Goal: Task Accomplishment & Management: Manage account settings

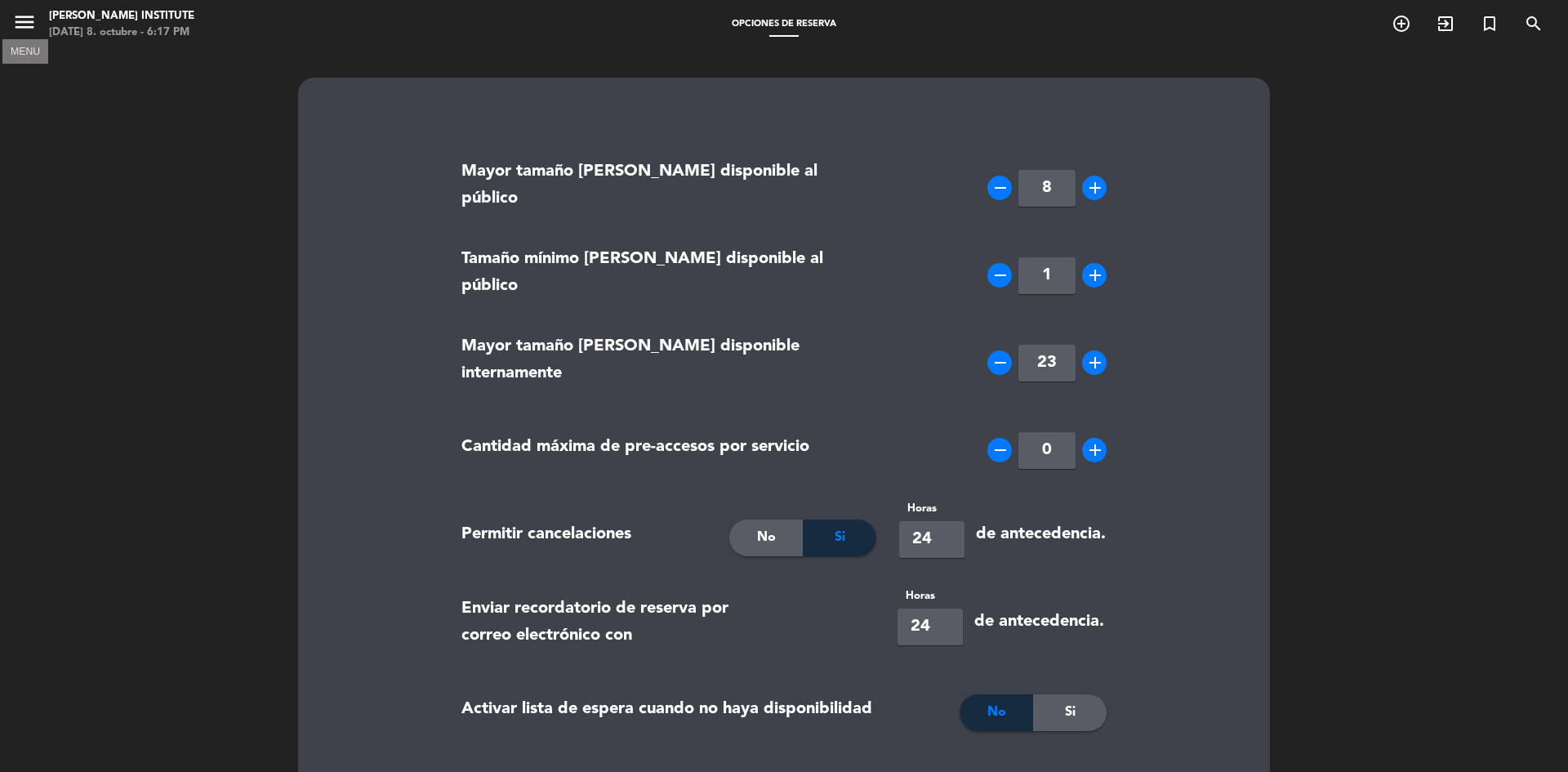
click at [19, 15] on icon "menu" at bounding box center [24, 22] width 25 height 25
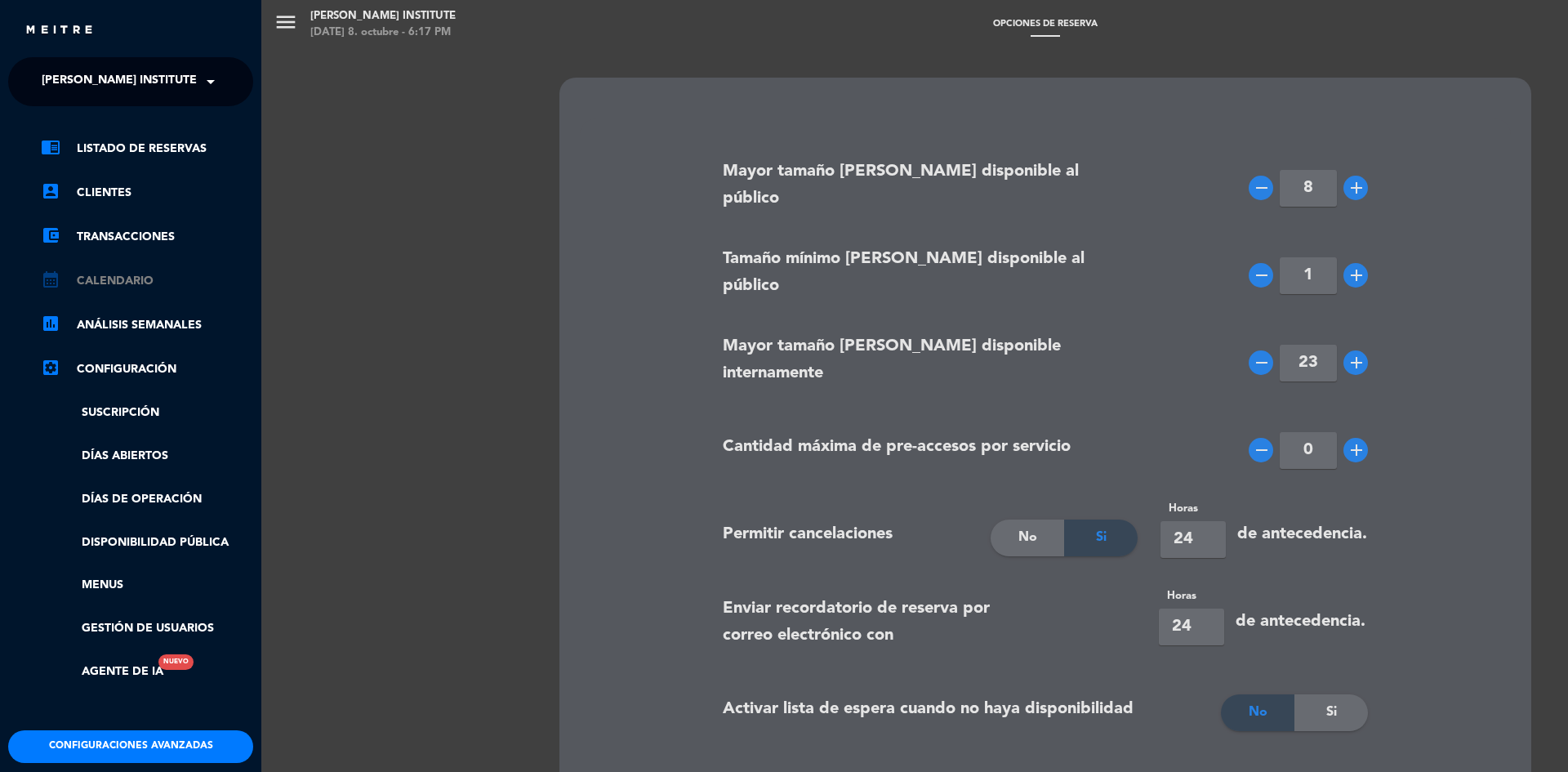
click at [106, 276] on link "calendar_month Calendario" at bounding box center [147, 280] width 212 height 19
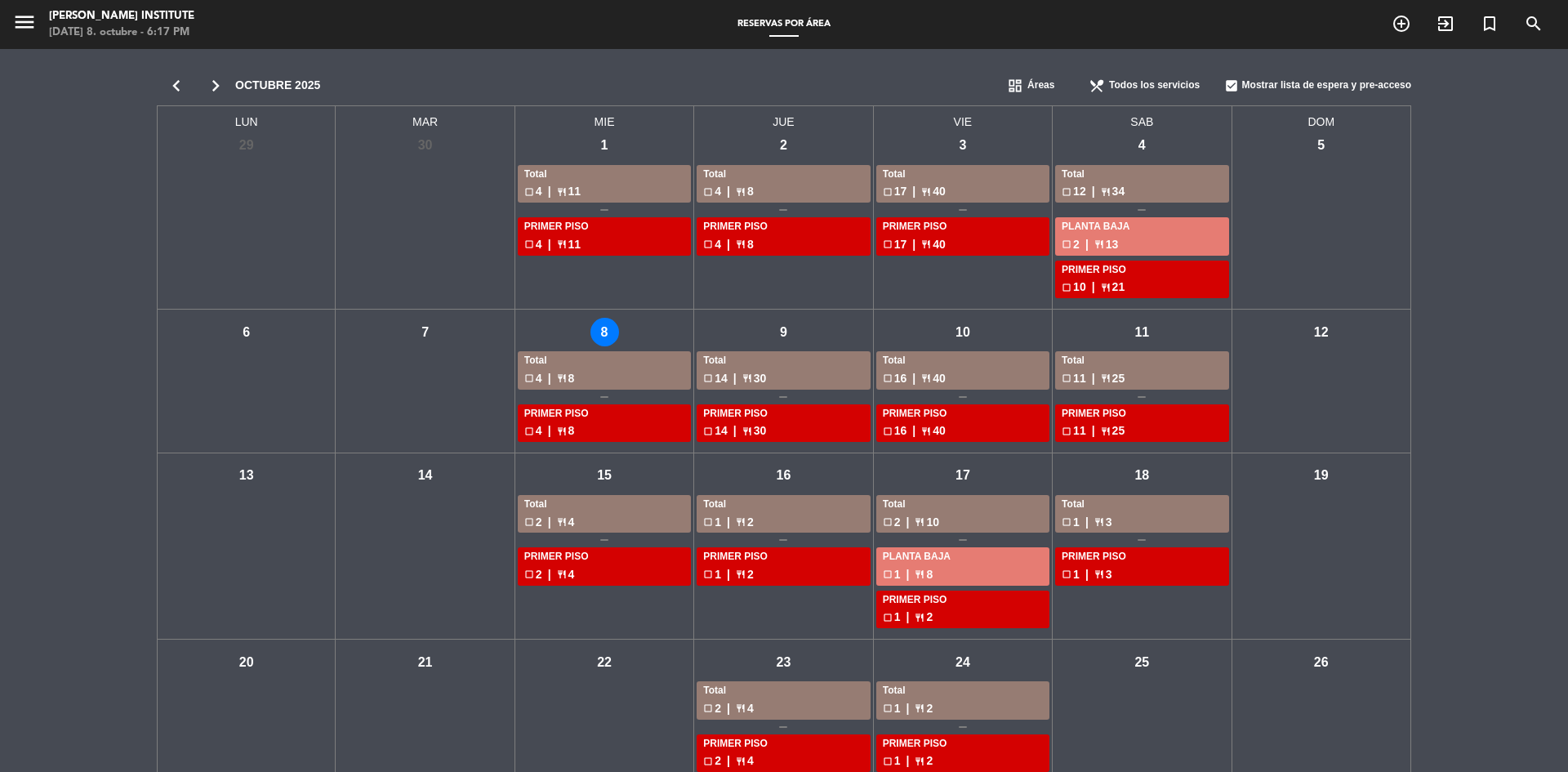
click at [609, 332] on div "mié - 8" at bounding box center [604, 331] width 29 height 29
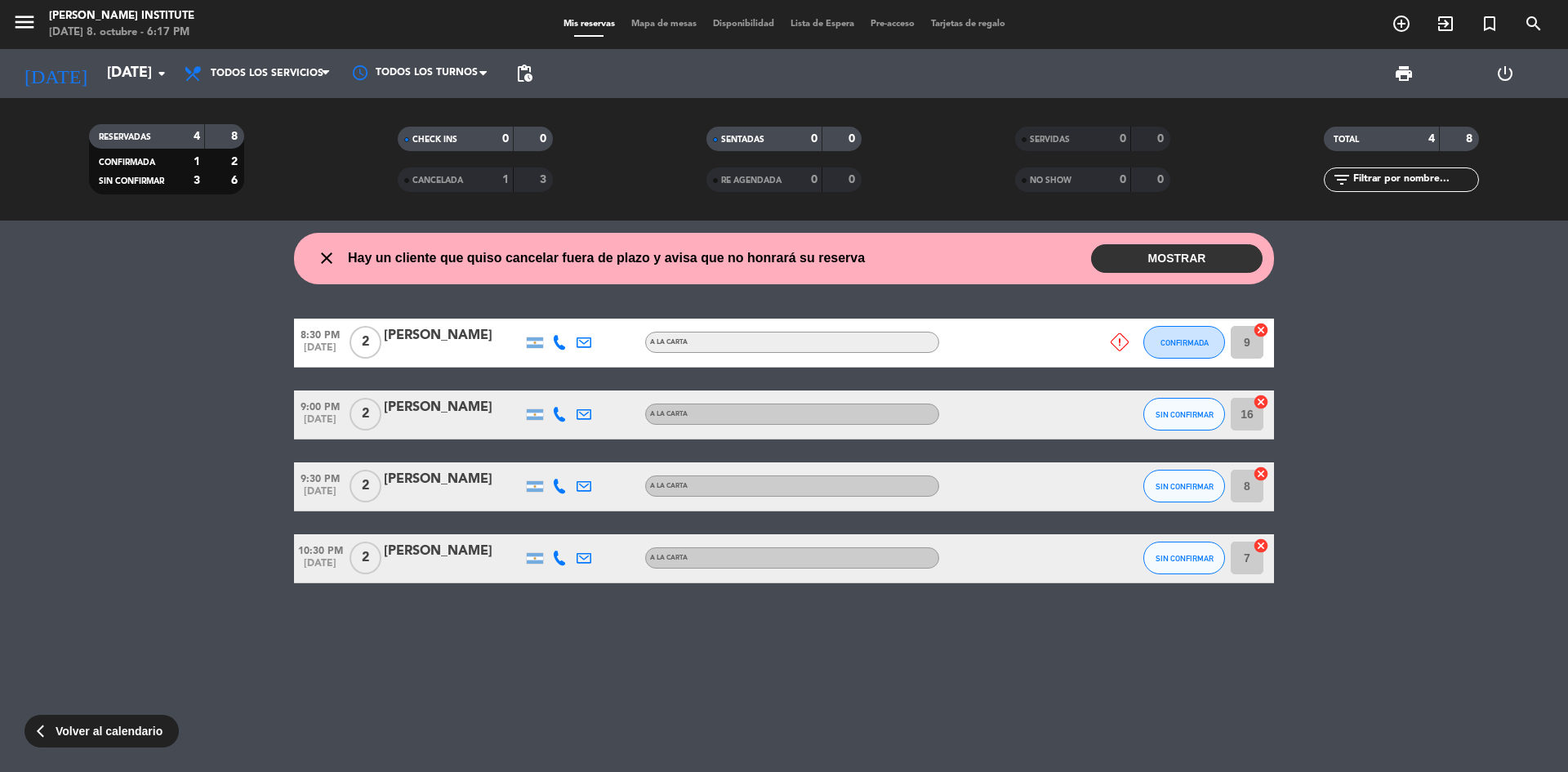
click at [37, 30] on span "menu" at bounding box center [30, 25] width 37 height 39
click at [32, 28] on icon "menu" at bounding box center [24, 22] width 25 height 25
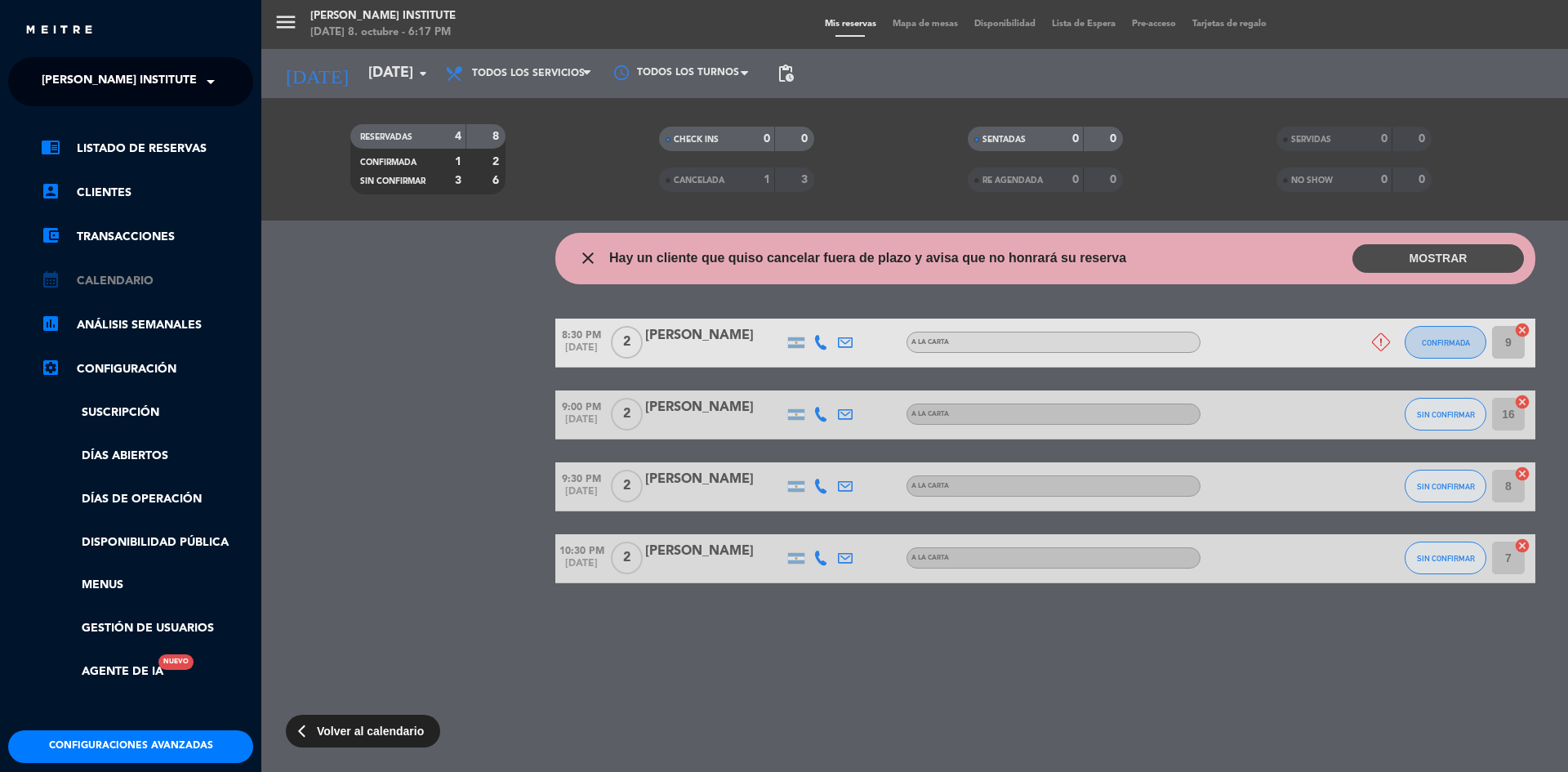
click at [126, 280] on link "calendar_month Calendario" at bounding box center [147, 280] width 212 height 19
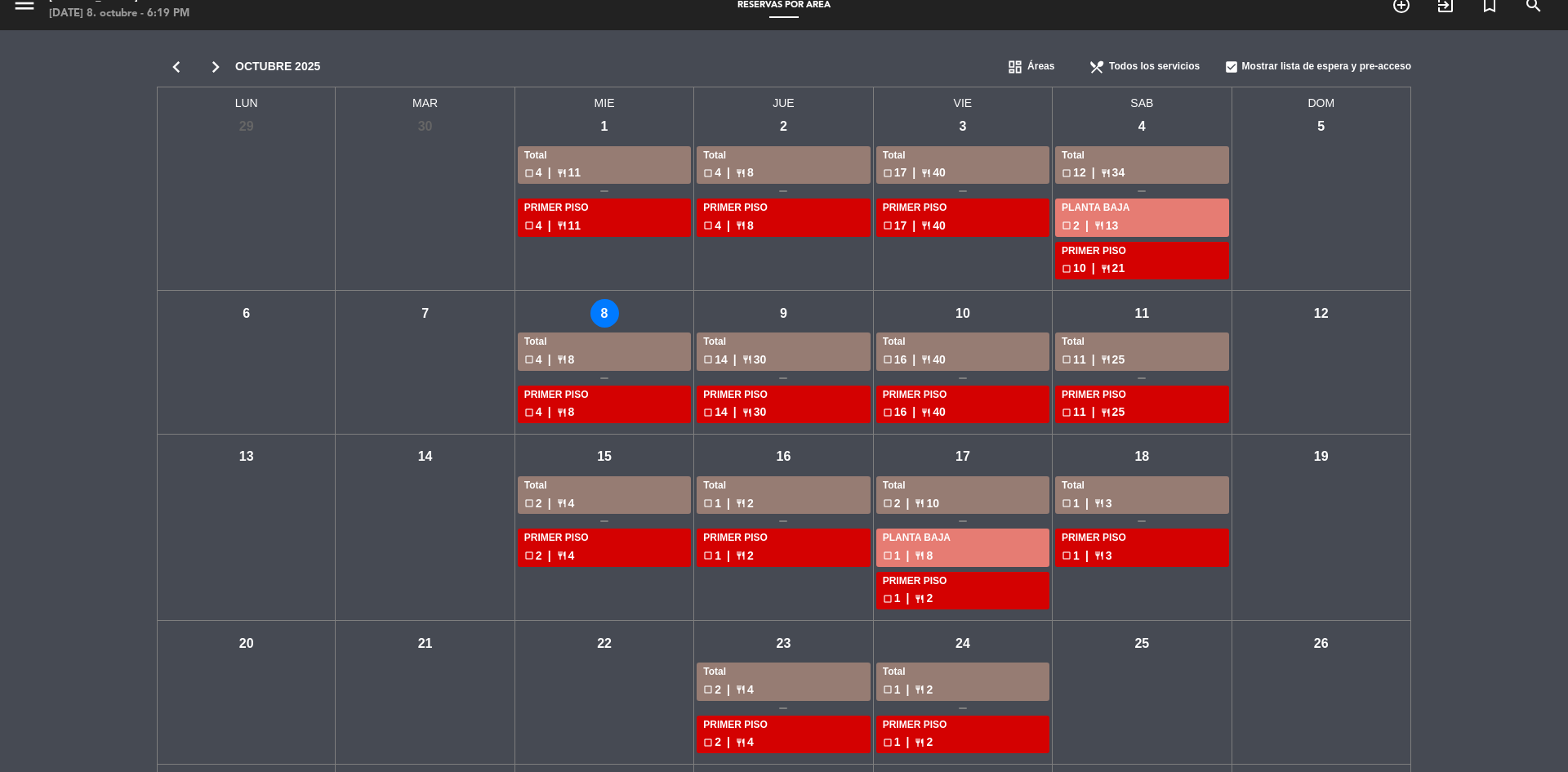
scroll to position [8, 0]
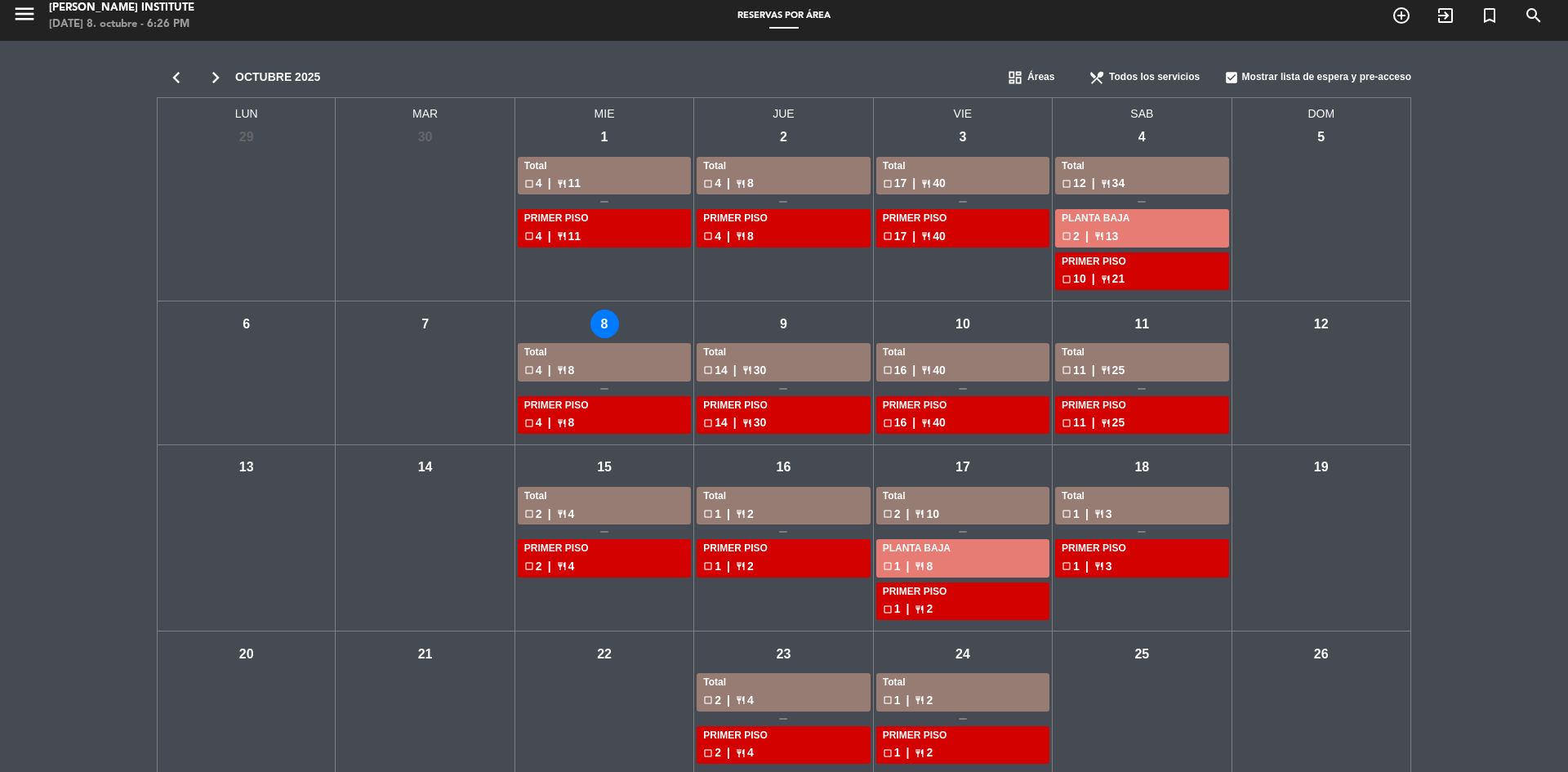
click at [618, 319] on div "mié - 8" at bounding box center [604, 324] width 29 height 29
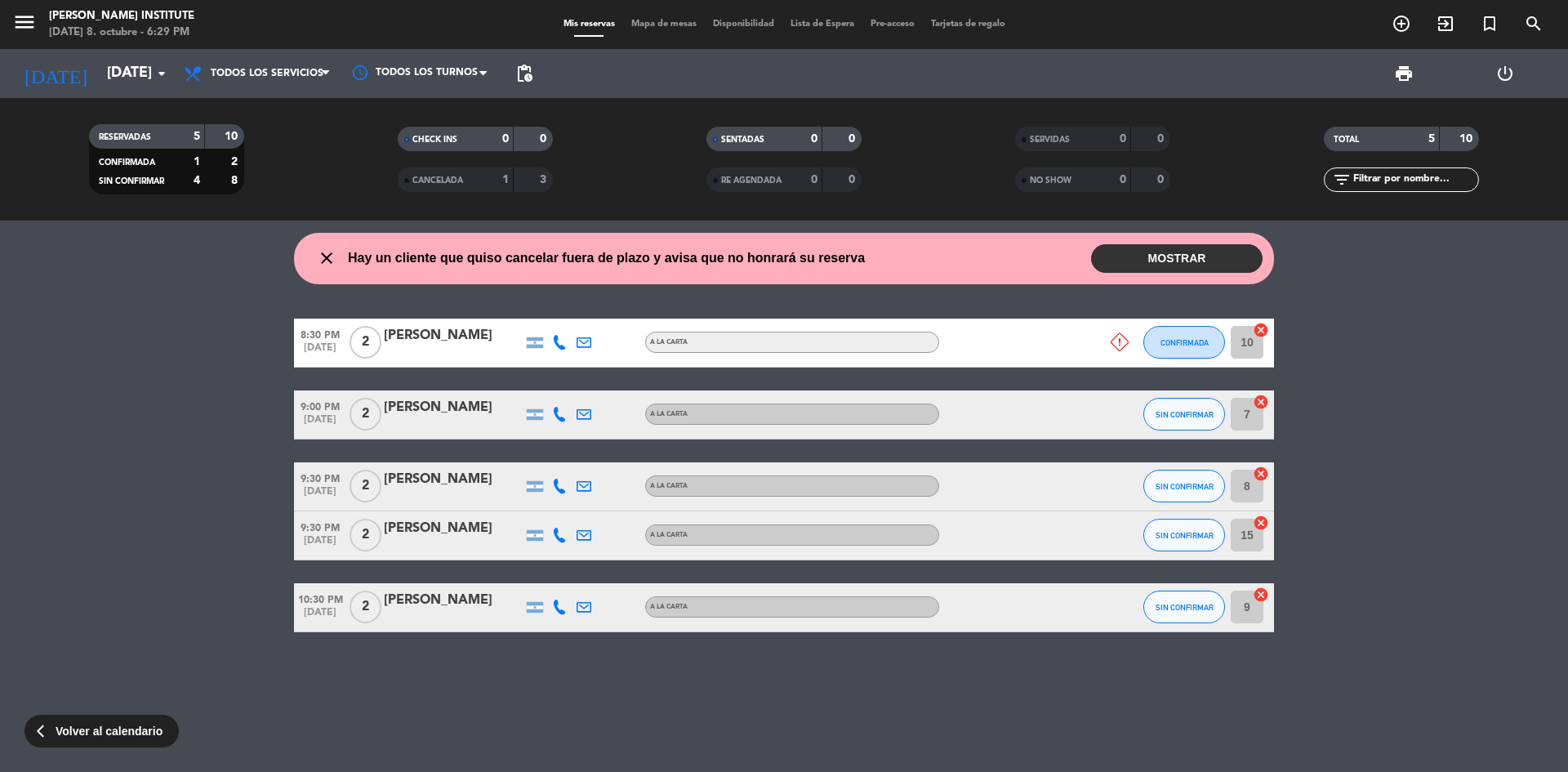
click at [1155, 263] on button "MOSTRAR" at bounding box center [1177, 258] width 172 height 29
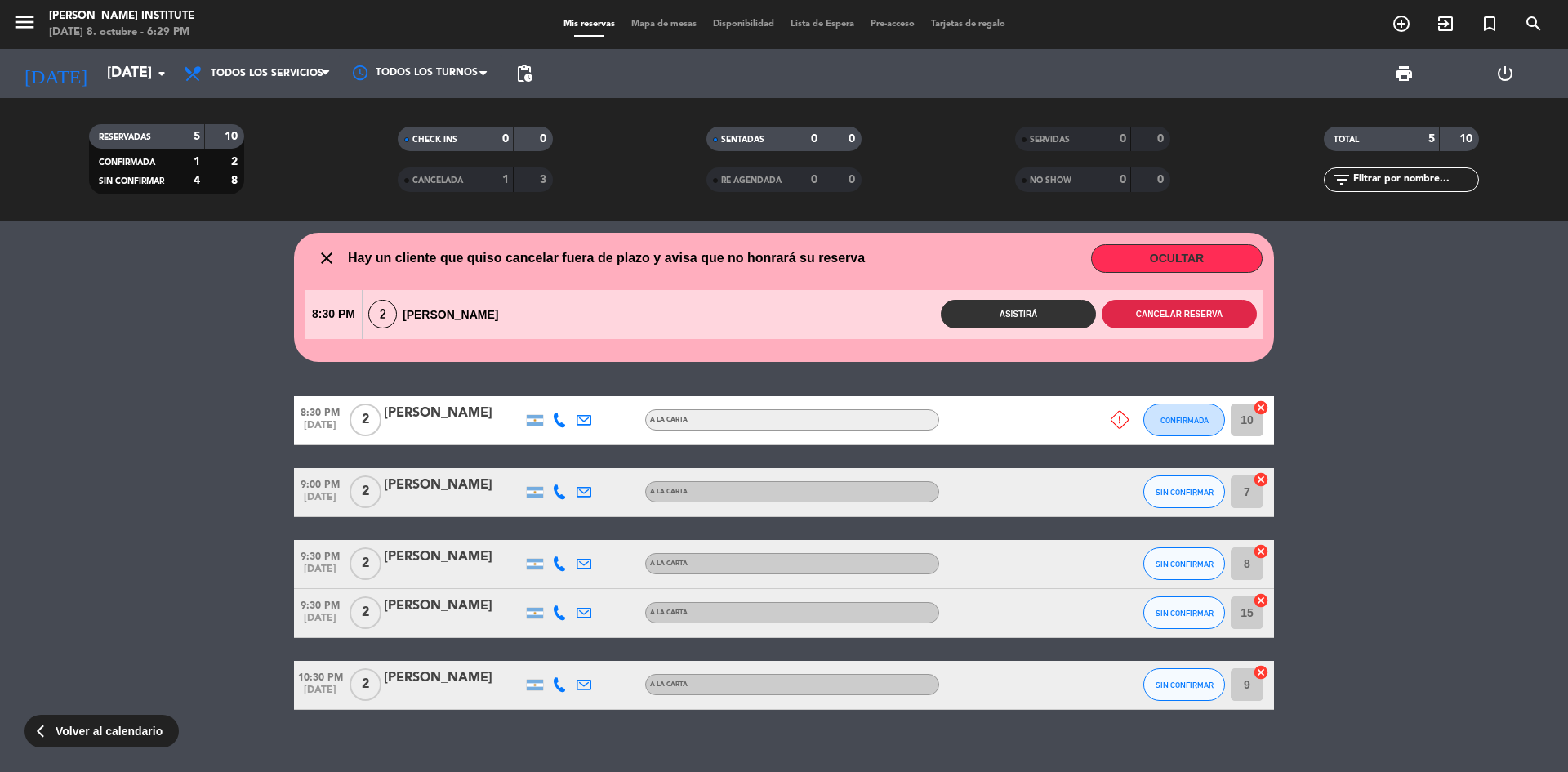
click at [1138, 313] on button "Cancelar reserva" at bounding box center [1179, 314] width 155 height 29
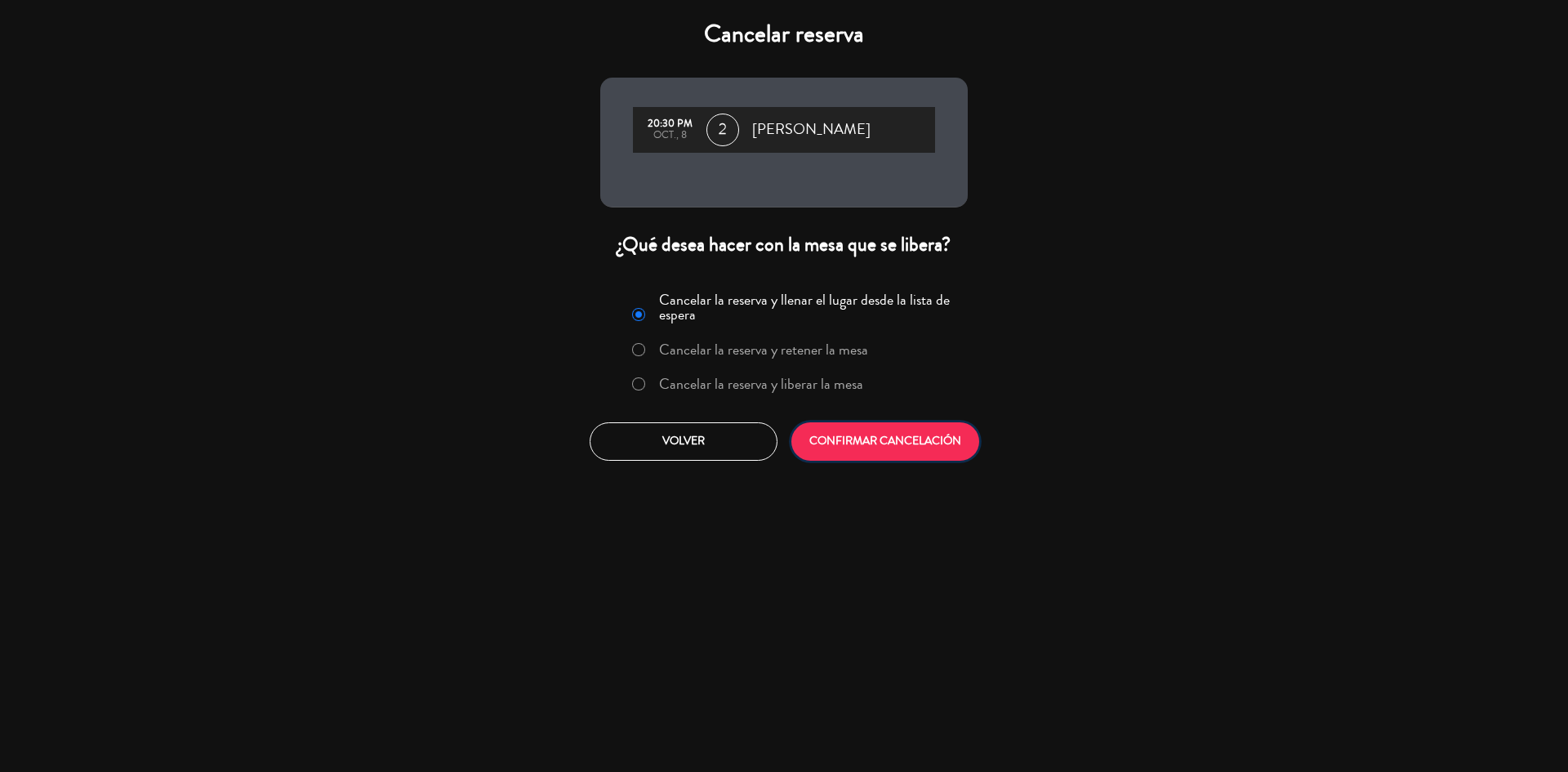
click at [932, 444] on button "CONFIRMAR CANCELACIÓN" at bounding box center [885, 442] width 188 height 39
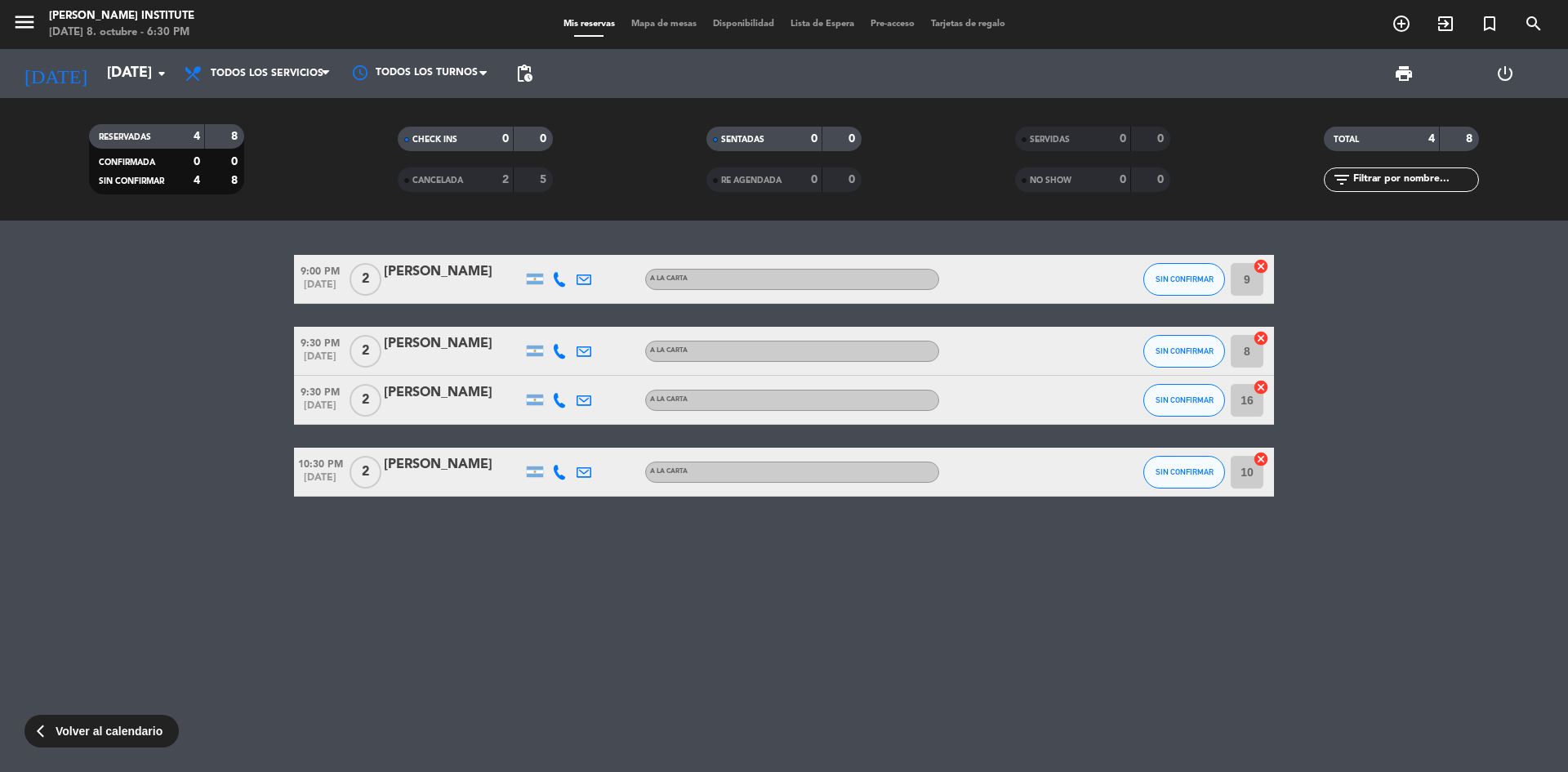
click at [444, 346] on div "[PERSON_NAME]" at bounding box center [453, 343] width 139 height 21
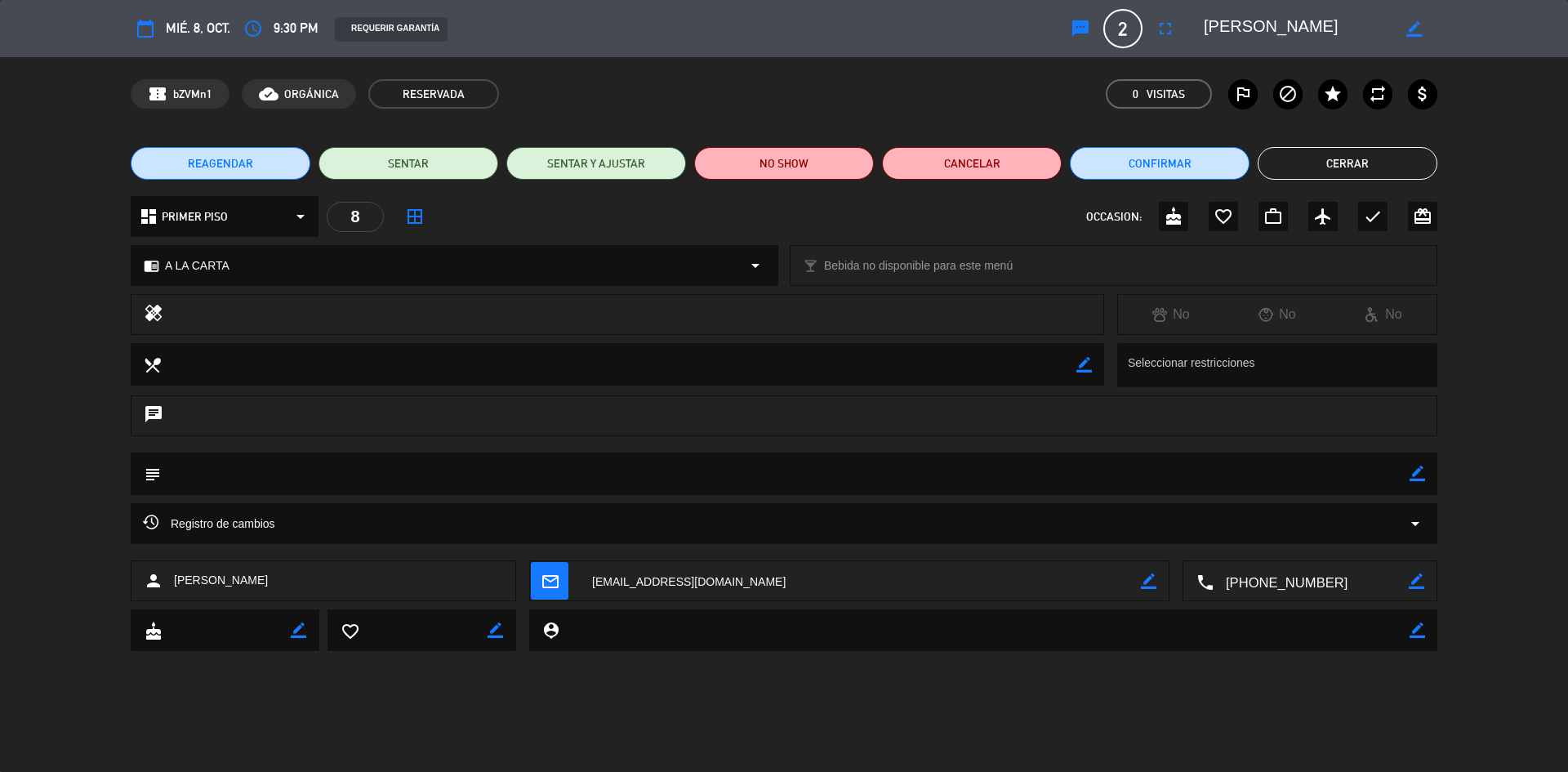
click at [1368, 25] on textarea at bounding box center [1297, 29] width 187 height 30
click at [1325, 171] on button "Cerrar" at bounding box center [1347, 162] width 180 height 32
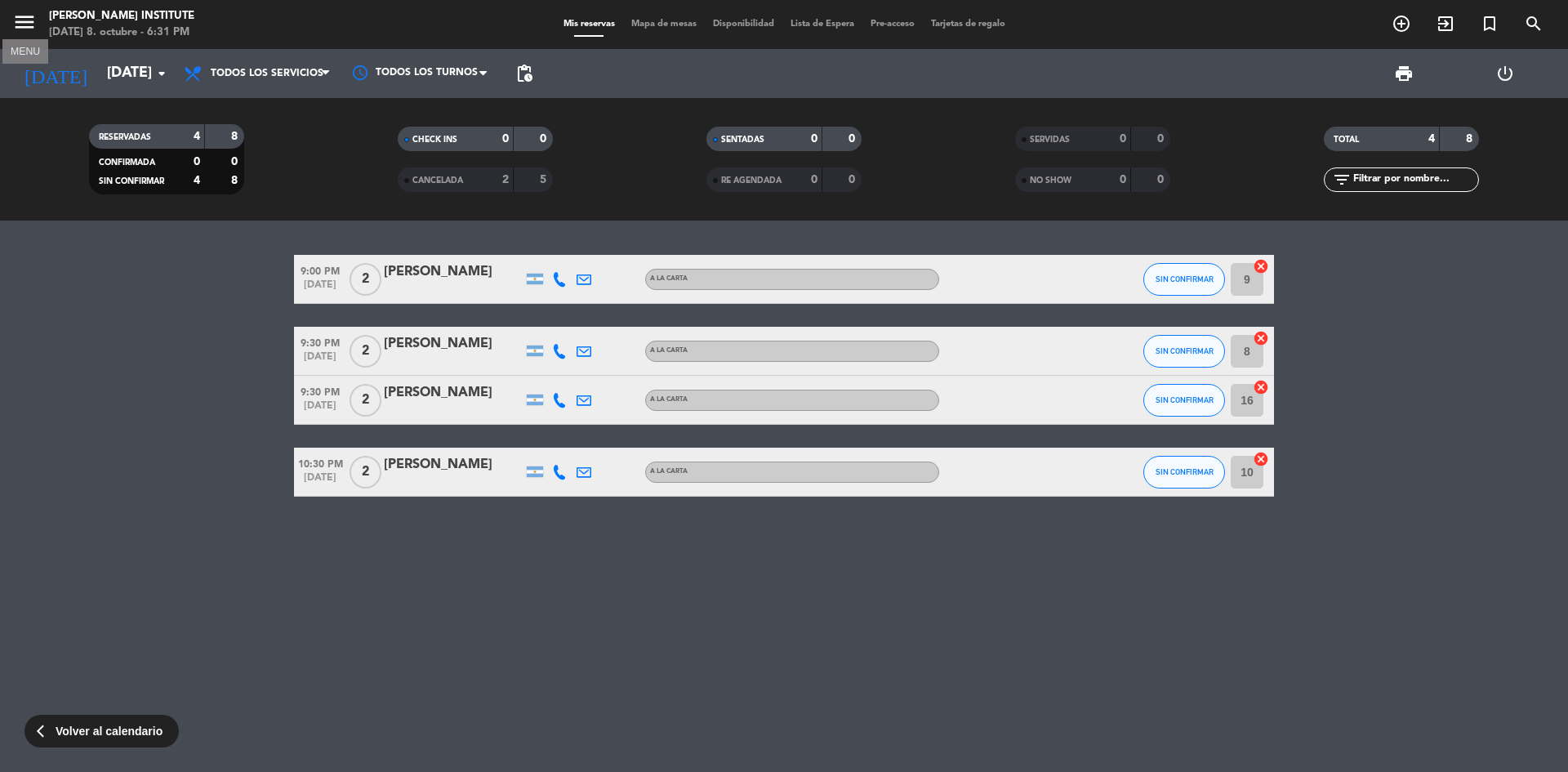
click at [35, 29] on icon "menu" at bounding box center [24, 22] width 25 height 25
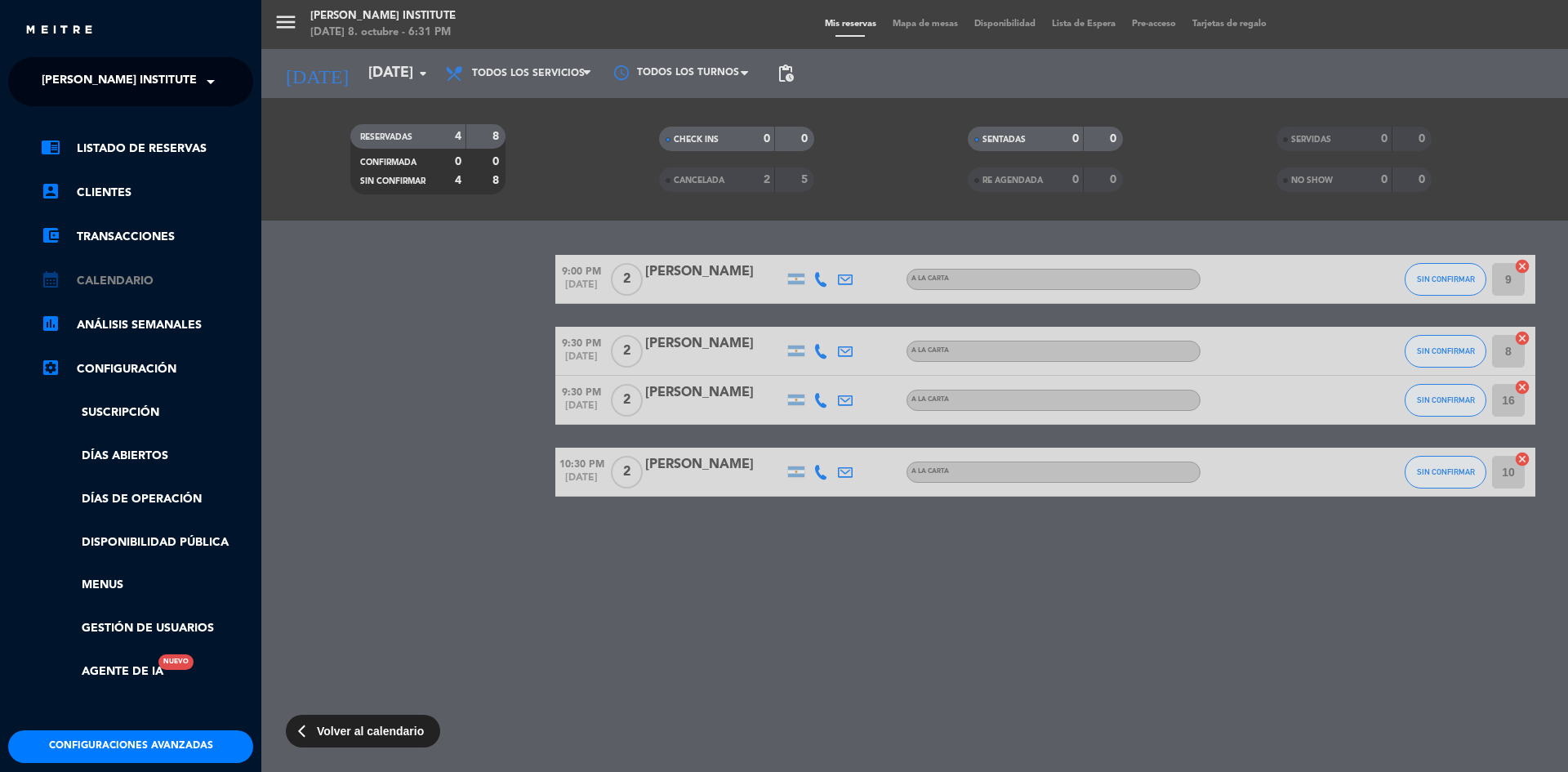
click at [126, 271] on link "calendar_month Calendario" at bounding box center [147, 280] width 212 height 19
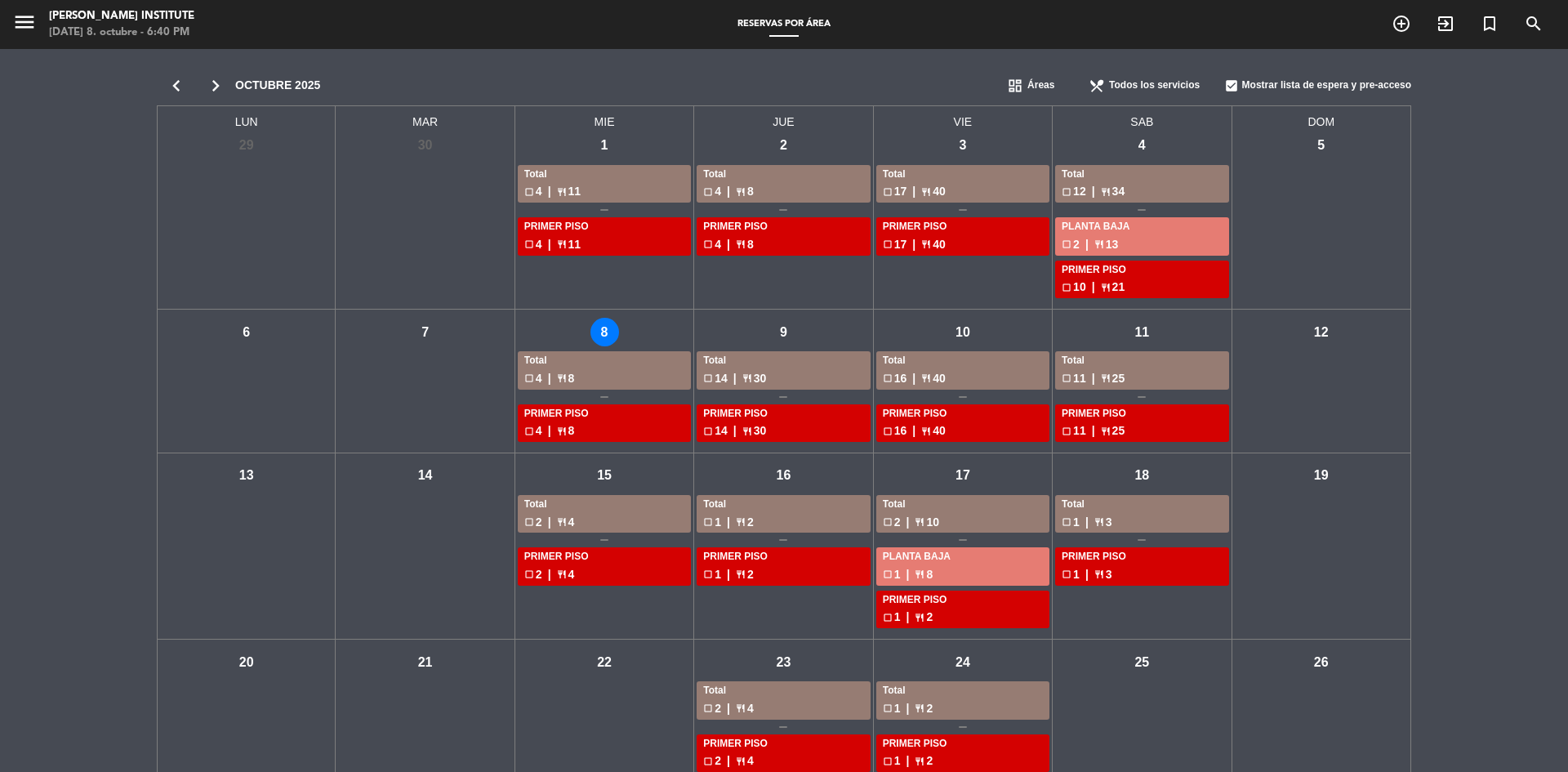
click at [785, 333] on div "jue - 9" at bounding box center [783, 331] width 29 height 29
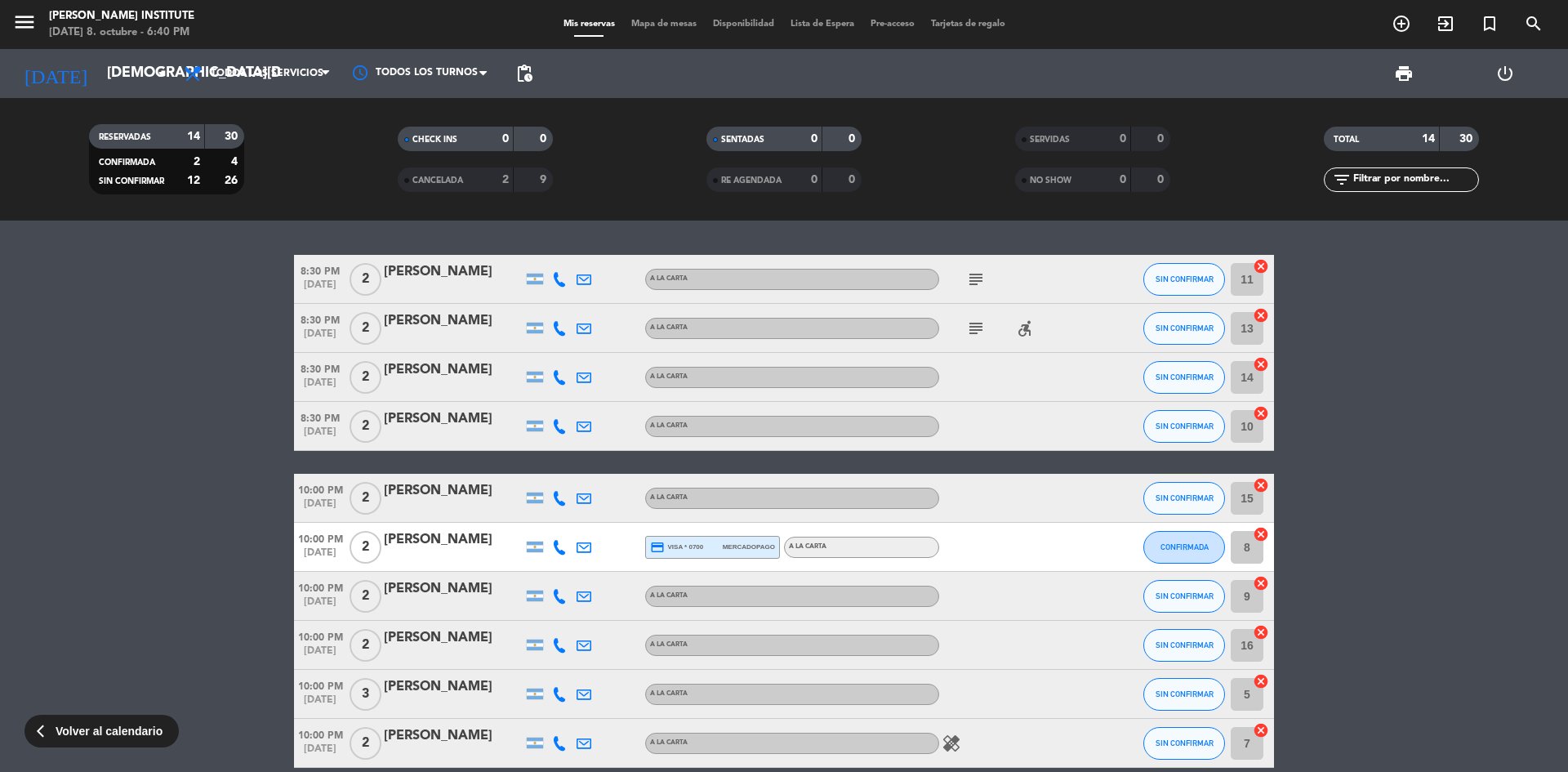
click at [1024, 326] on icon "accessible_forward" at bounding box center [1024, 327] width 19 height 19
click at [974, 329] on icon "subject" at bounding box center [975, 327] width 19 height 19
click at [972, 279] on icon "subject" at bounding box center [975, 279] width 19 height 19
click at [991, 423] on div at bounding box center [1012, 426] width 147 height 48
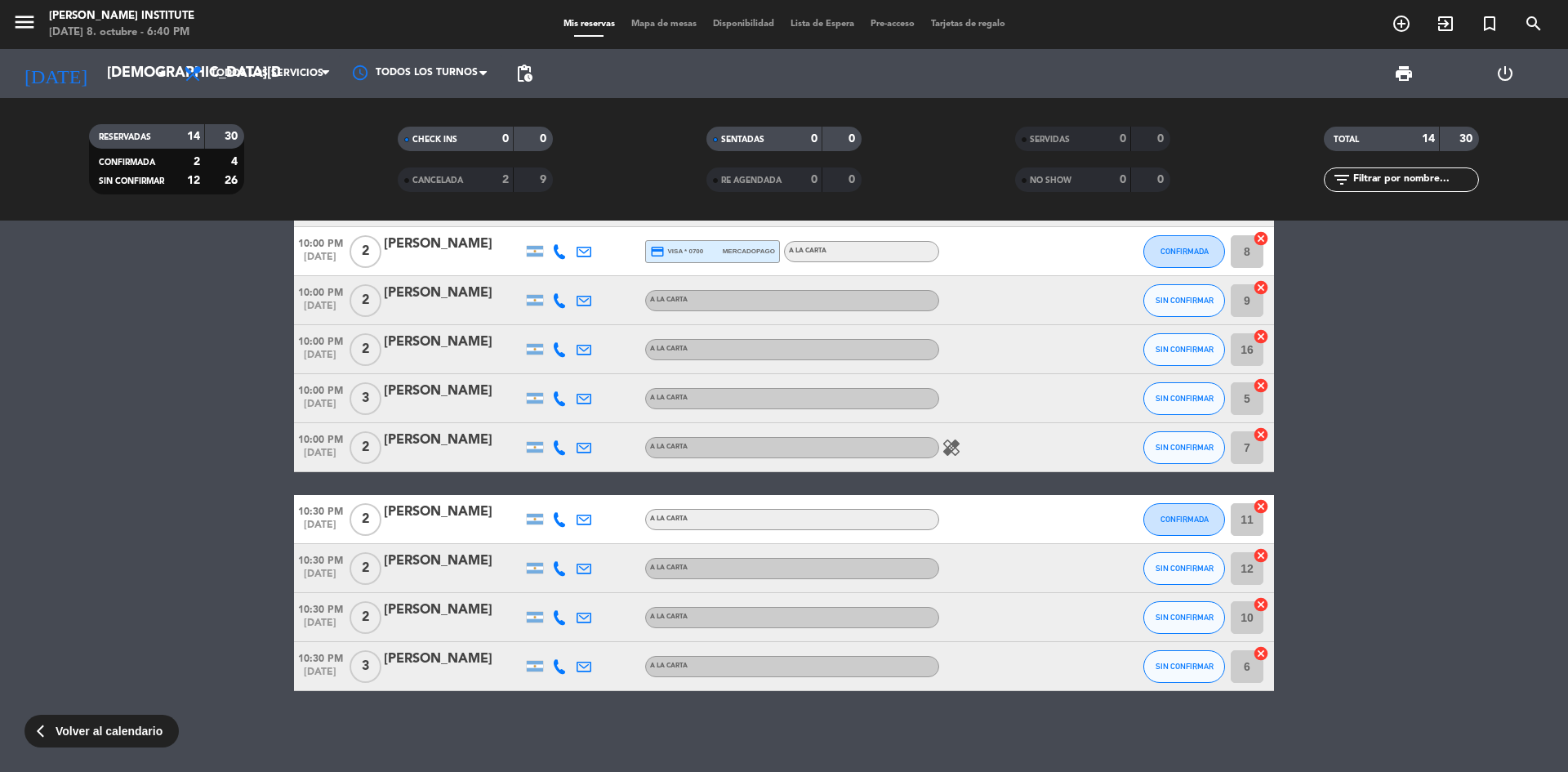
scroll to position [296, 0]
click at [956, 452] on icon "healing" at bounding box center [951, 446] width 19 height 19
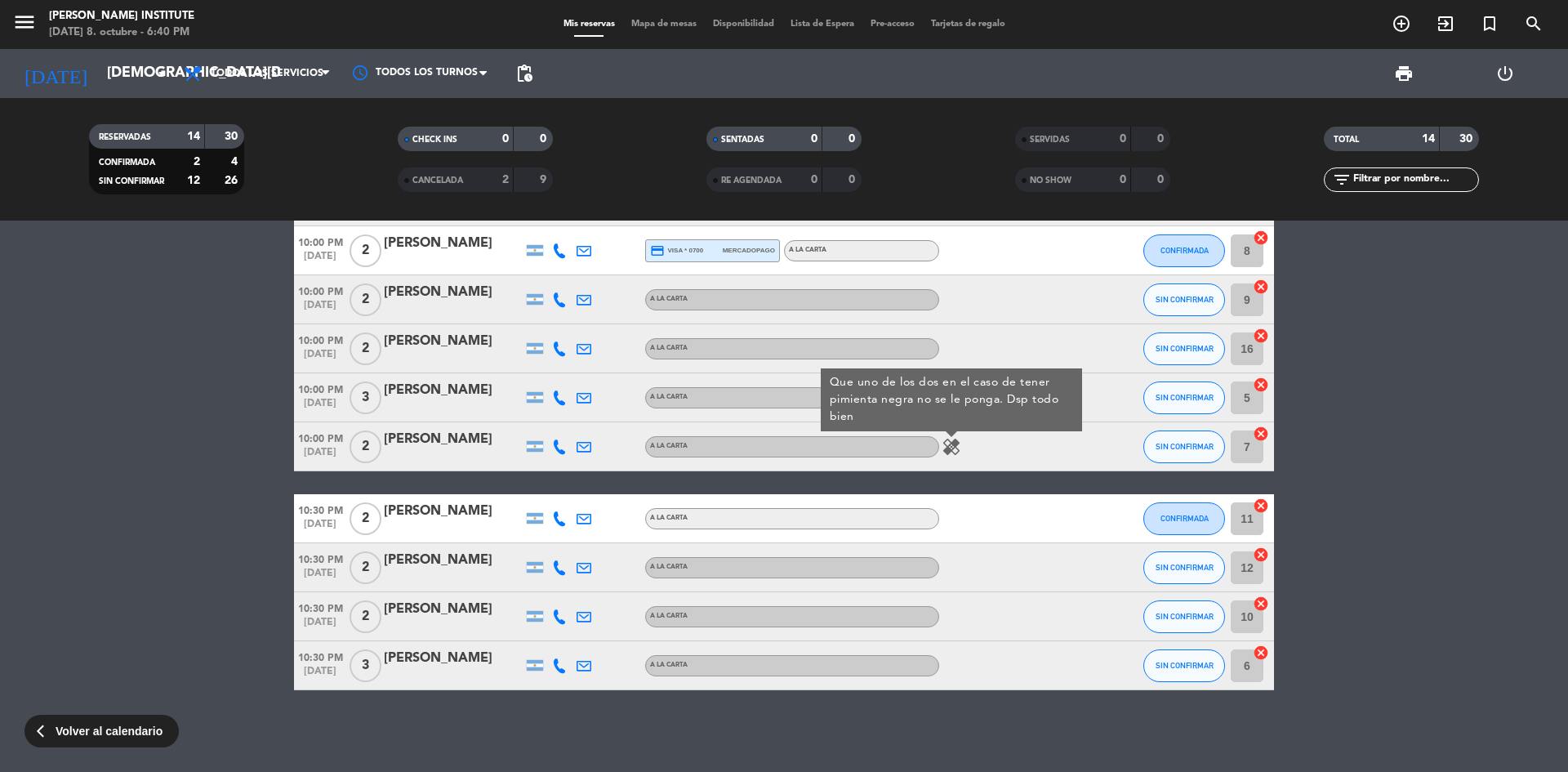
click at [1001, 453] on div "healing Que uno de los dos en el caso de tener pimienta negra no se le ponga. D…" at bounding box center [1012, 446] width 147 height 48
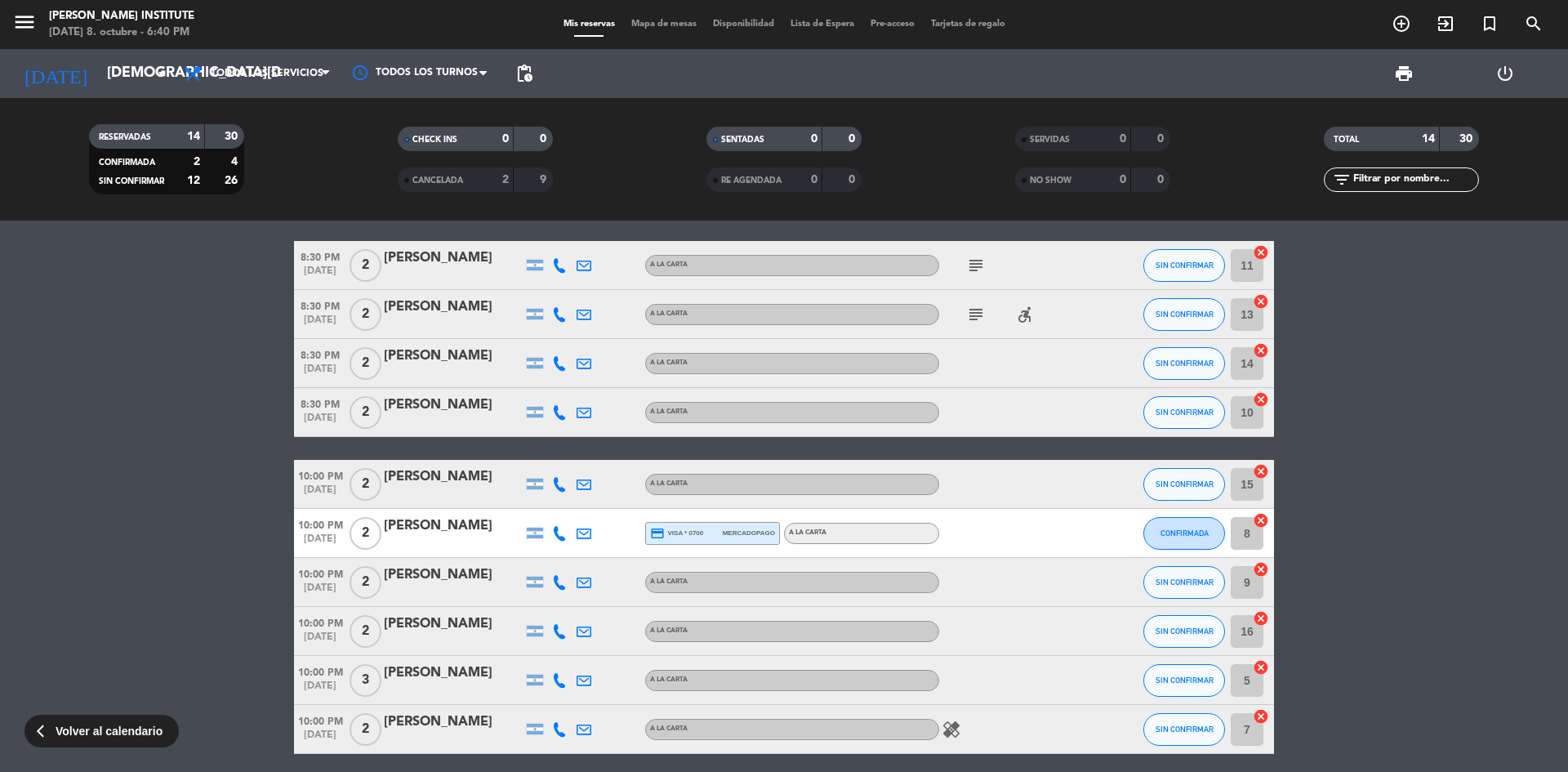
scroll to position [0, 0]
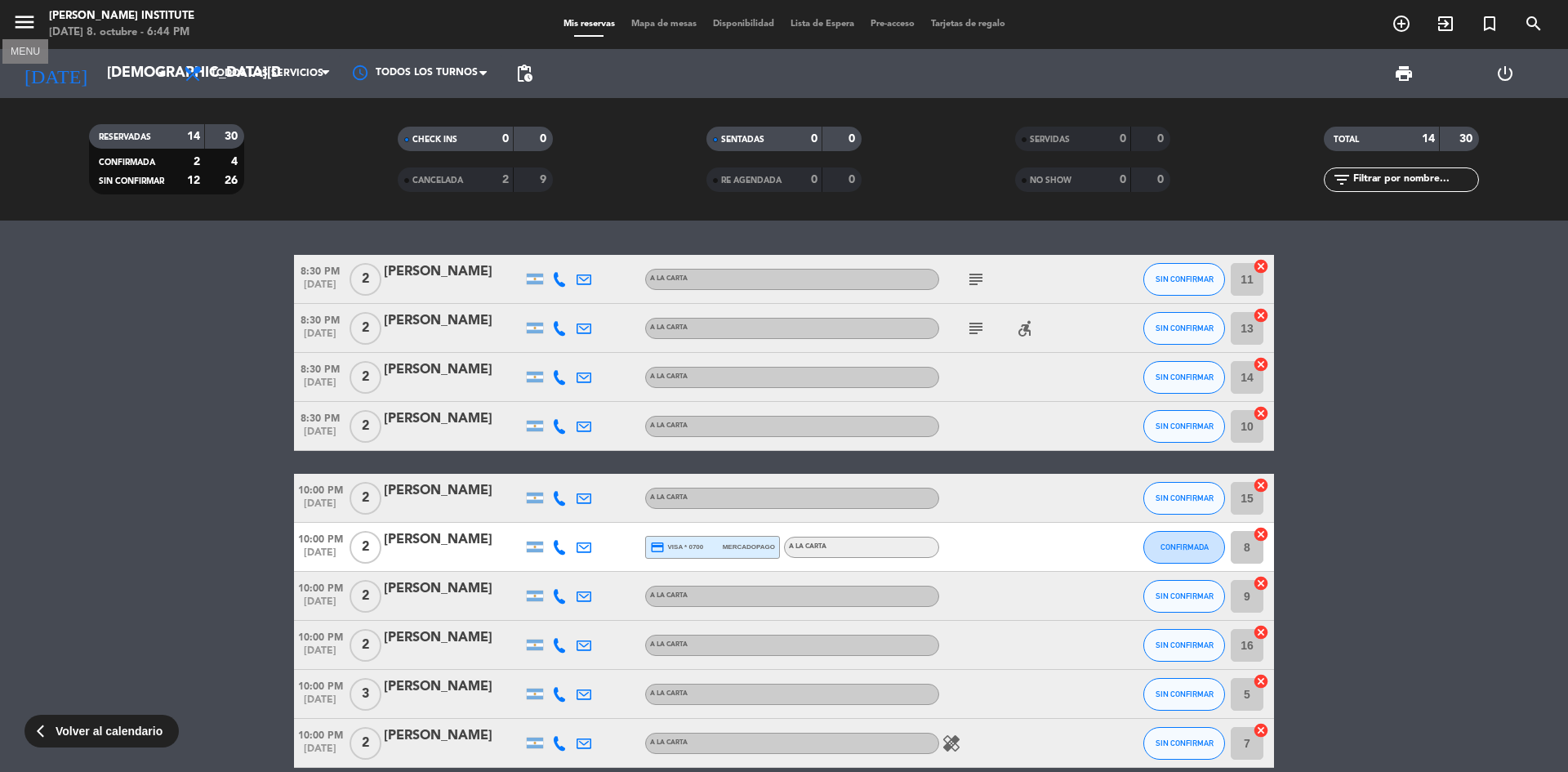
click at [30, 18] on icon "menu" at bounding box center [24, 22] width 25 height 25
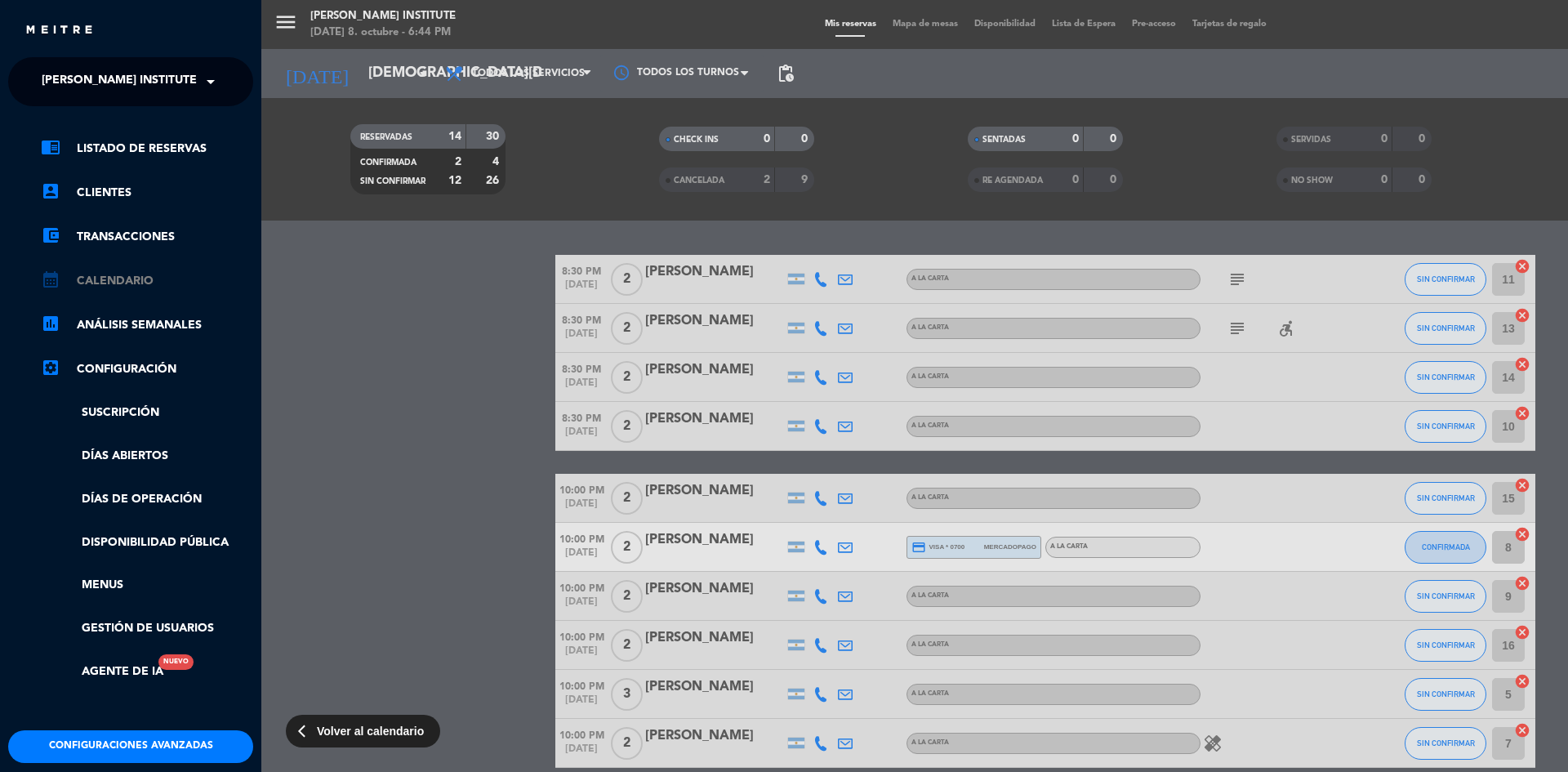
click at [139, 272] on link "calendar_month Calendario" at bounding box center [147, 280] width 212 height 19
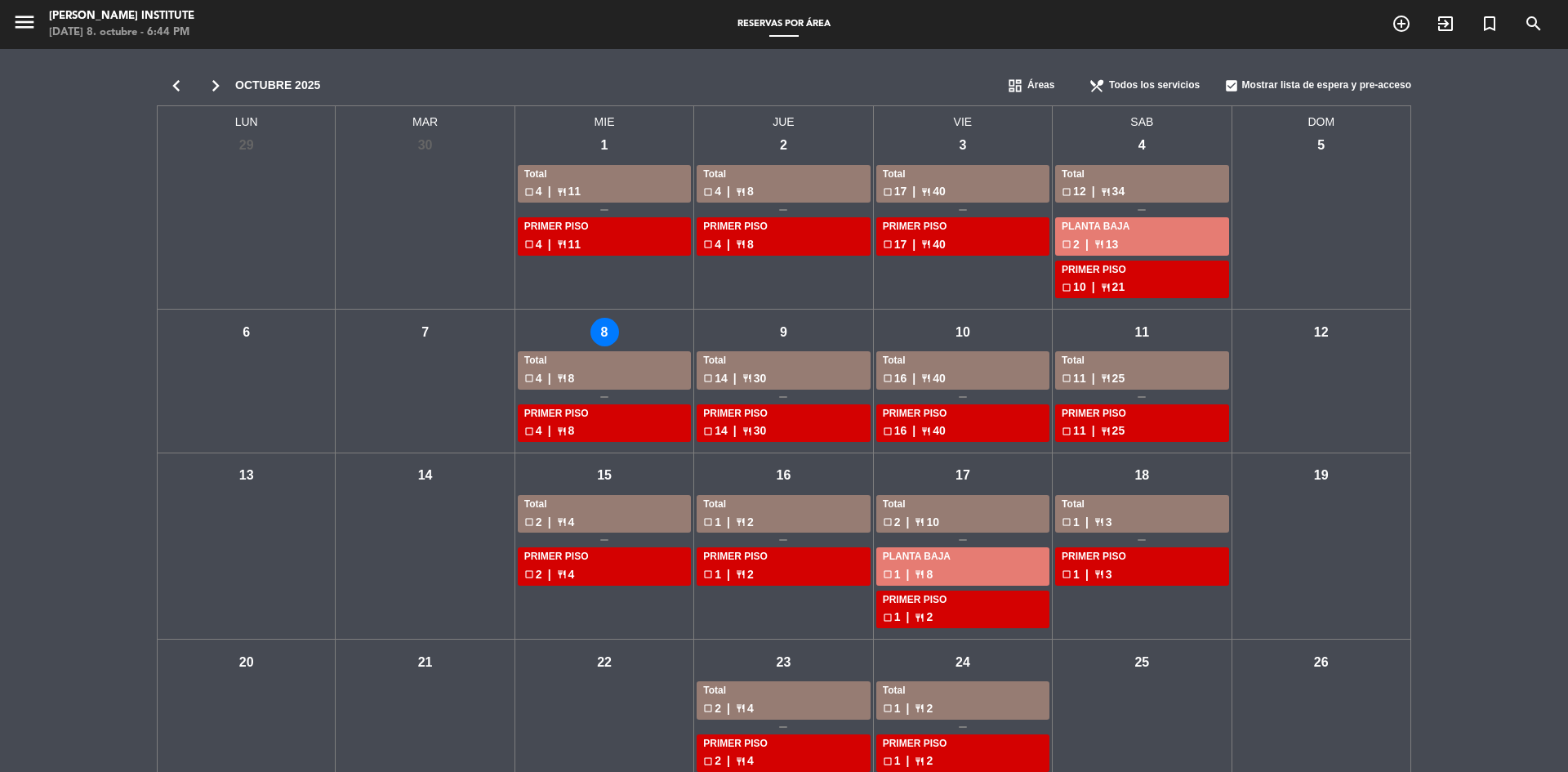
click at [597, 331] on div "mié - 8" at bounding box center [604, 331] width 29 height 29
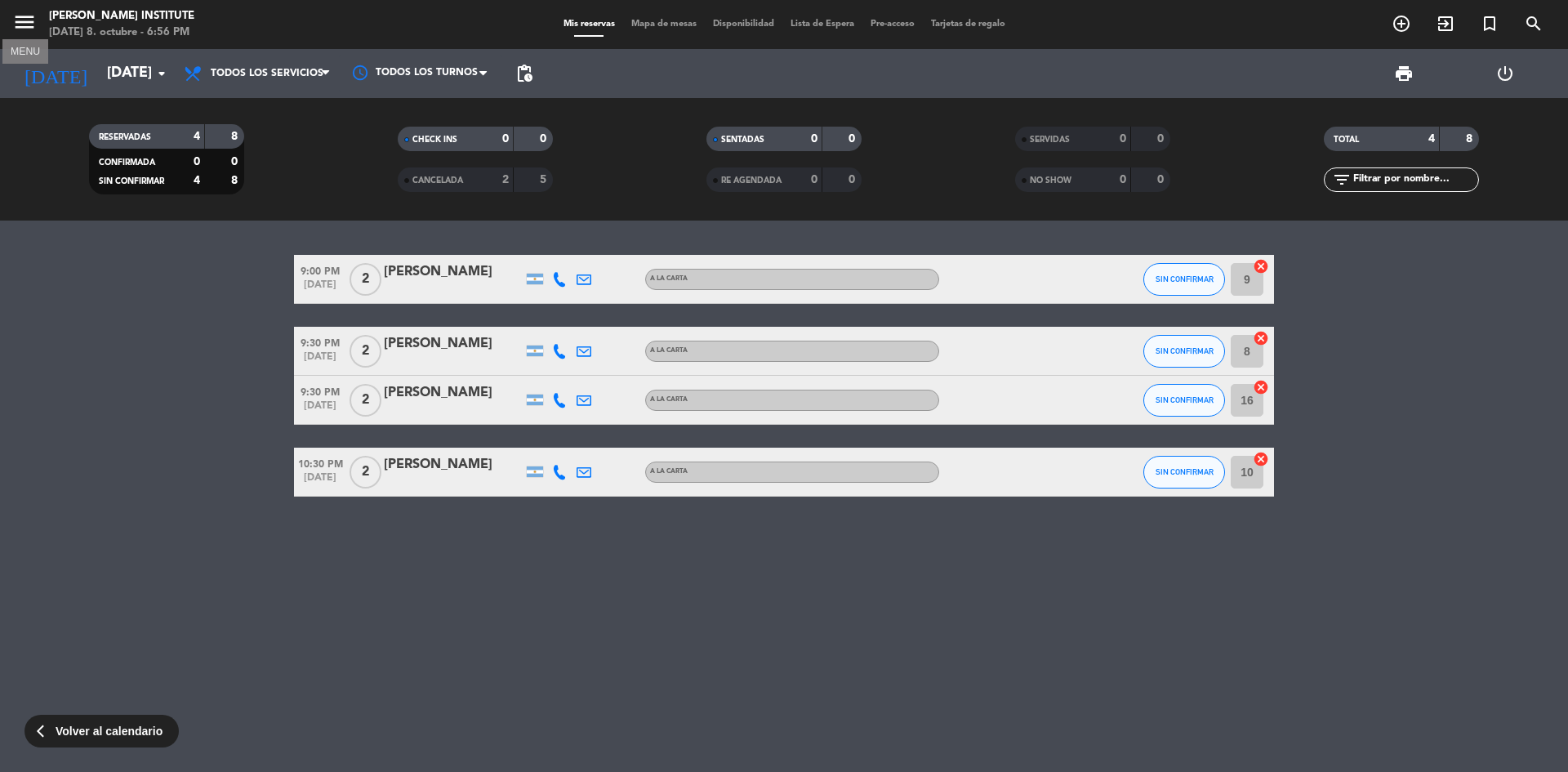
click at [35, 25] on icon "menu" at bounding box center [24, 22] width 25 height 25
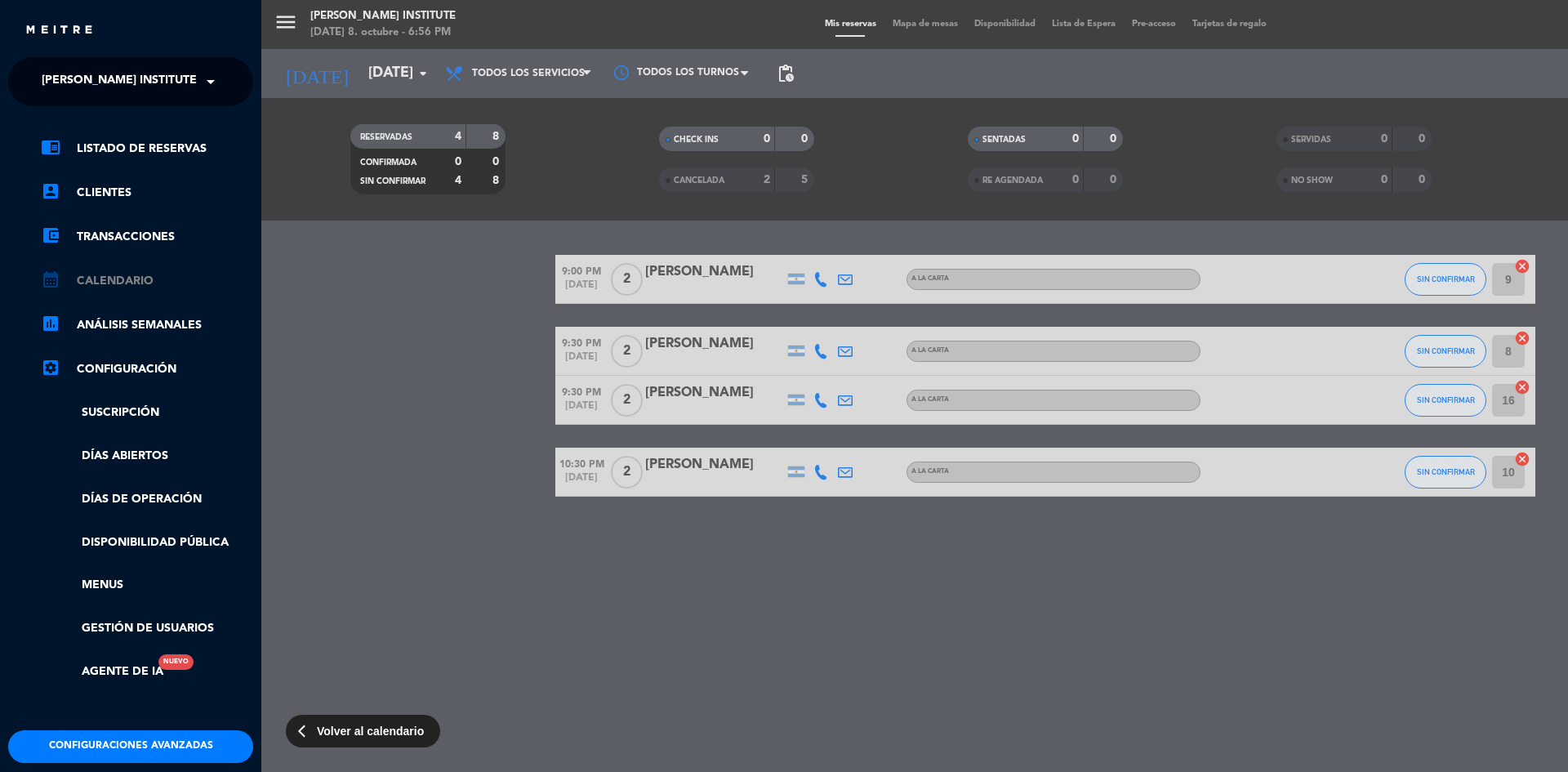
click at [122, 282] on link "calendar_month Calendario" at bounding box center [147, 280] width 212 height 19
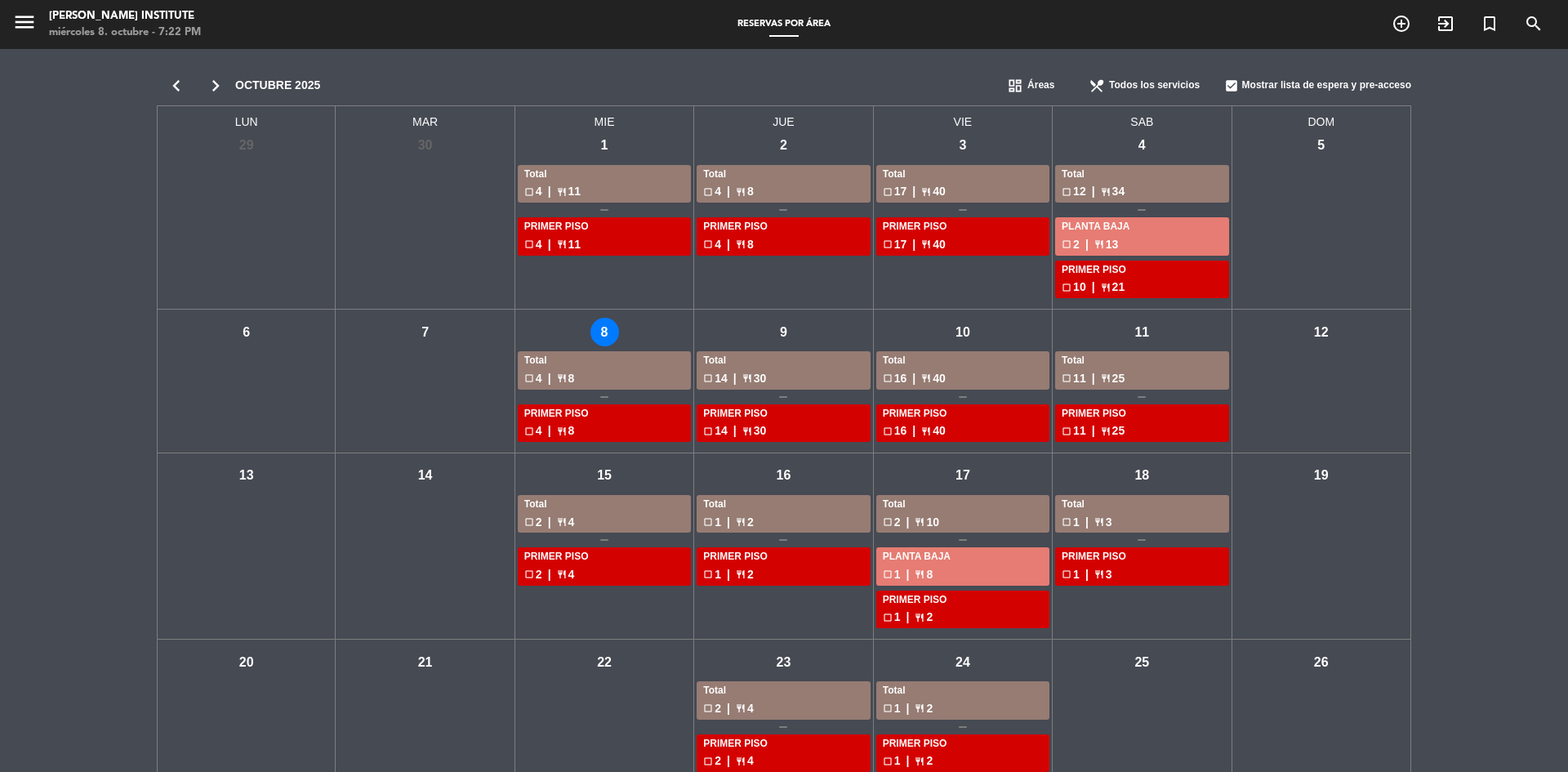
click at [217, 89] on icon "chevron_right" at bounding box center [215, 86] width 39 height 23
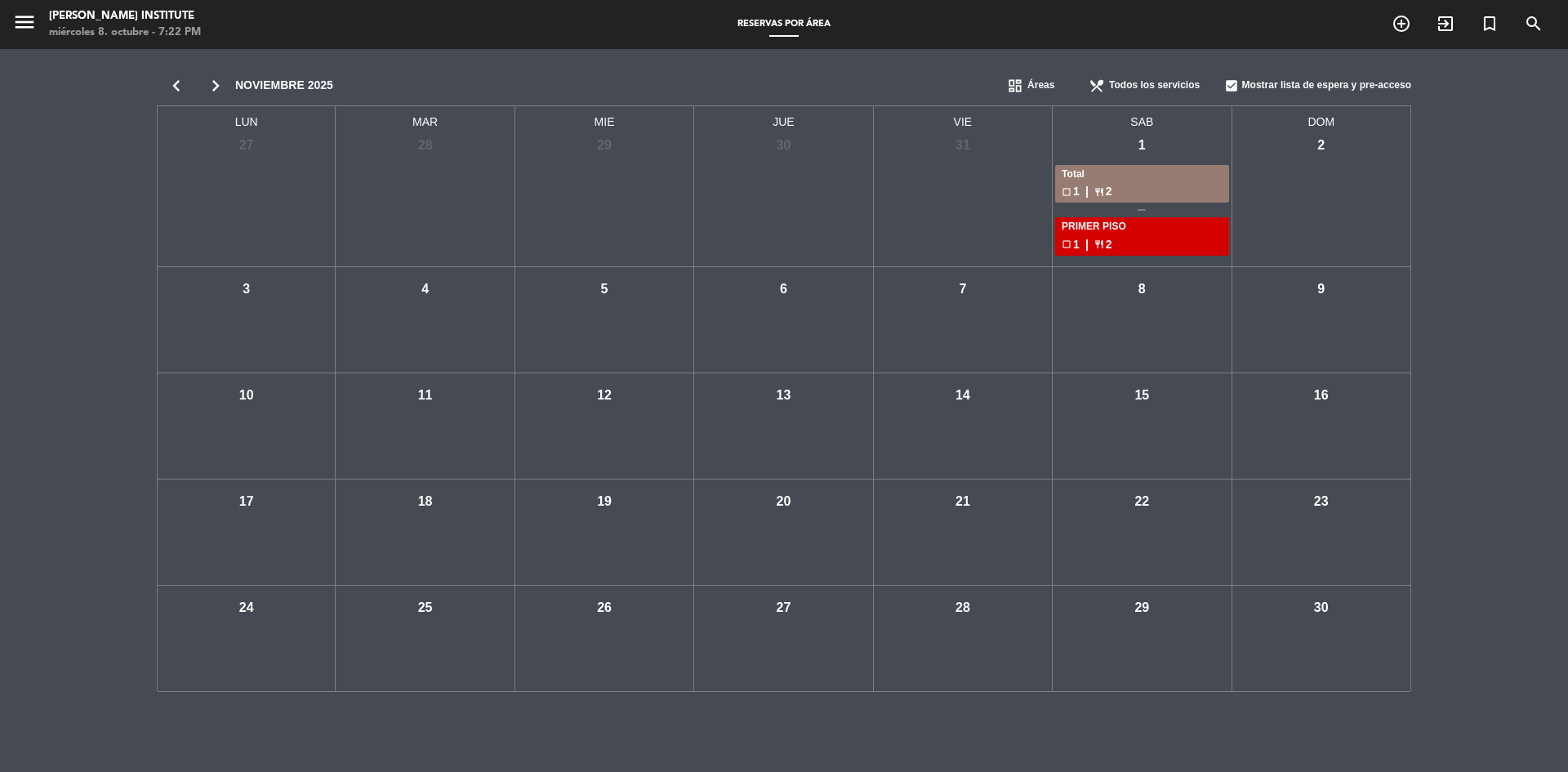
click at [165, 87] on icon "chevron_left" at bounding box center [176, 86] width 39 height 23
